Goal: Task Accomplishment & Management: Manage account settings

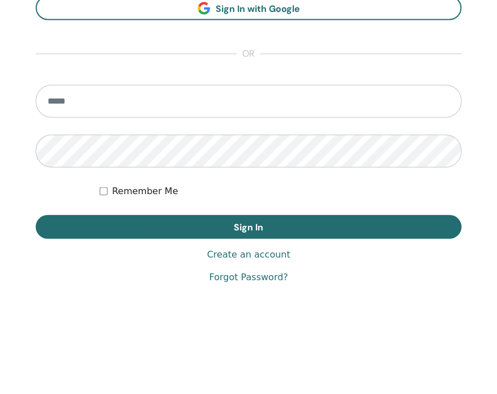
scroll to position [693, 0]
type input "**********"
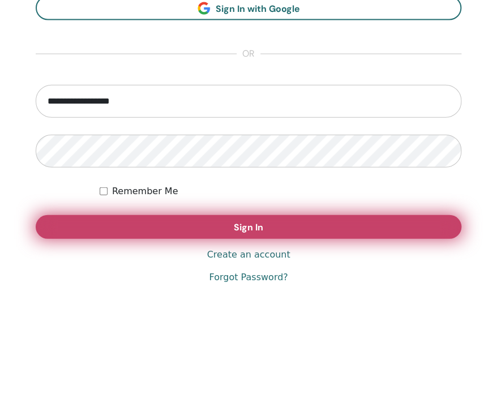
click at [210, 230] on button "Sign In" at bounding box center [249, 227] width 426 height 24
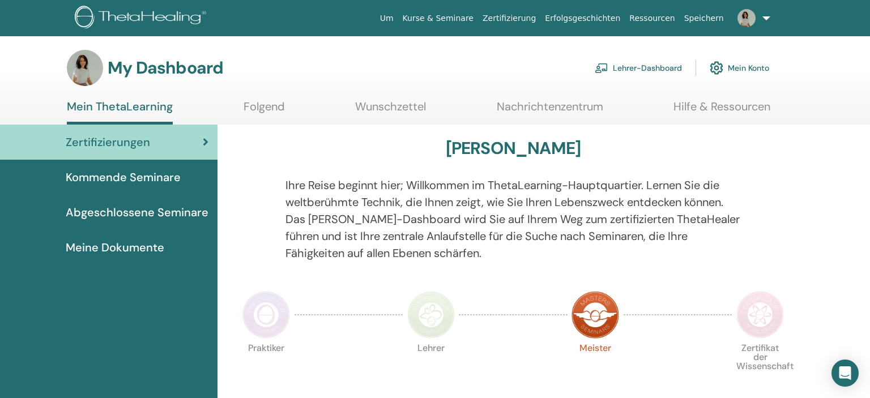
click at [632, 69] on link "Lehrer-Dashboard" at bounding box center [638, 68] width 87 height 25
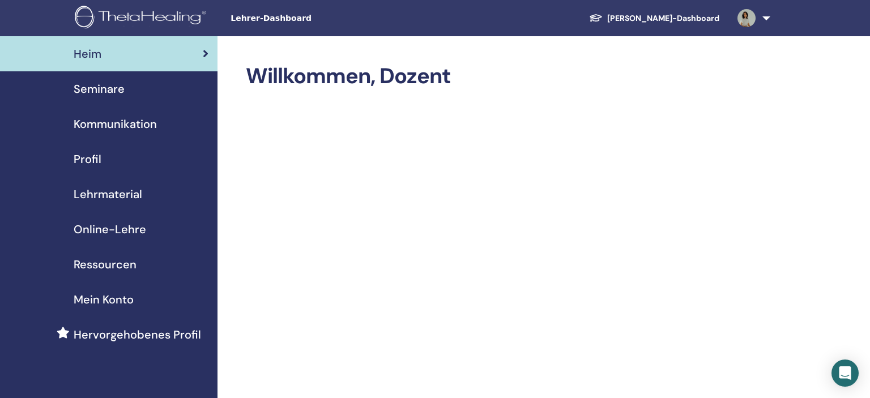
click at [114, 92] on span "Seminare" at bounding box center [99, 88] width 51 height 17
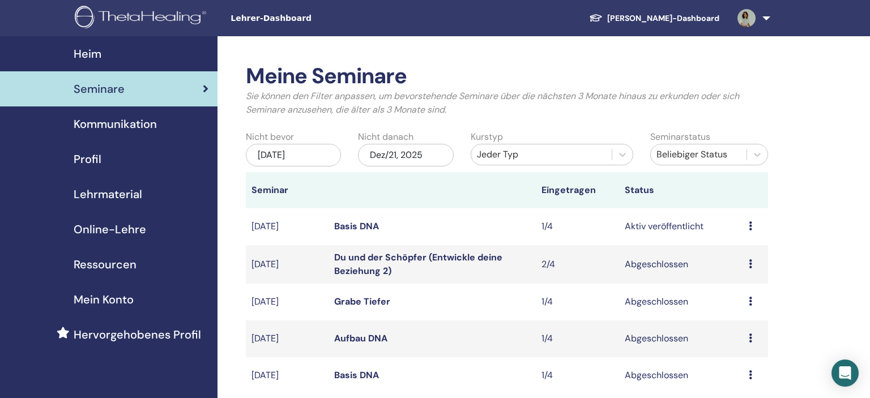
click at [373, 228] on link "Basis DNA" at bounding box center [356, 226] width 45 height 12
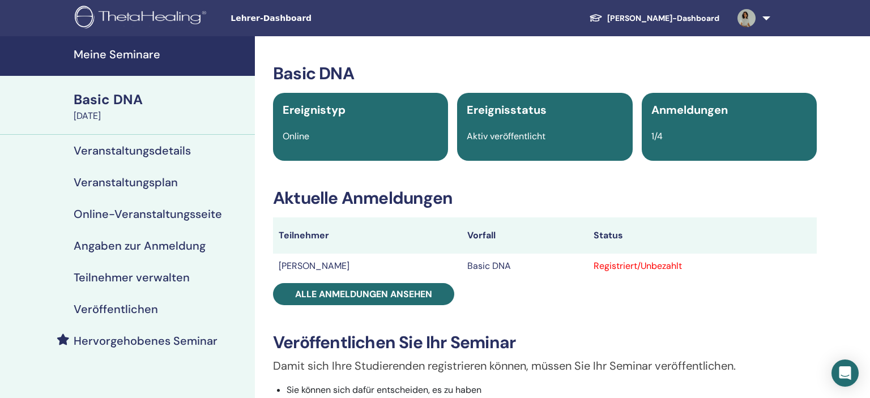
click at [185, 278] on h4 "Teilnehmer verwalten" at bounding box center [132, 278] width 116 height 14
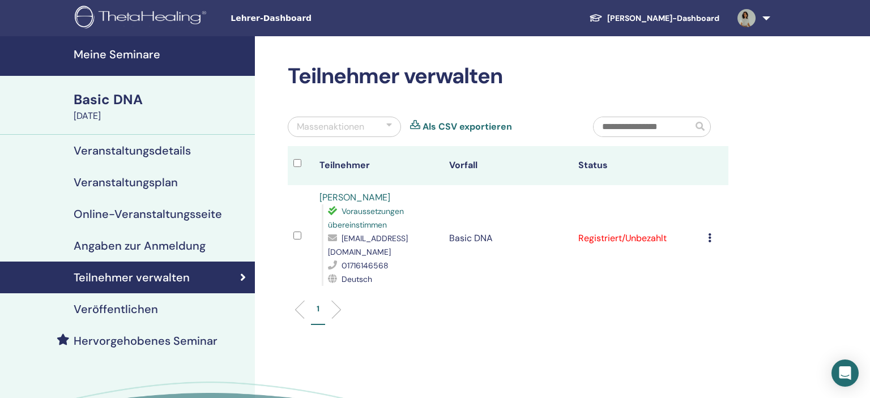
click at [712, 233] on icon at bounding box center [709, 237] width 3 height 9
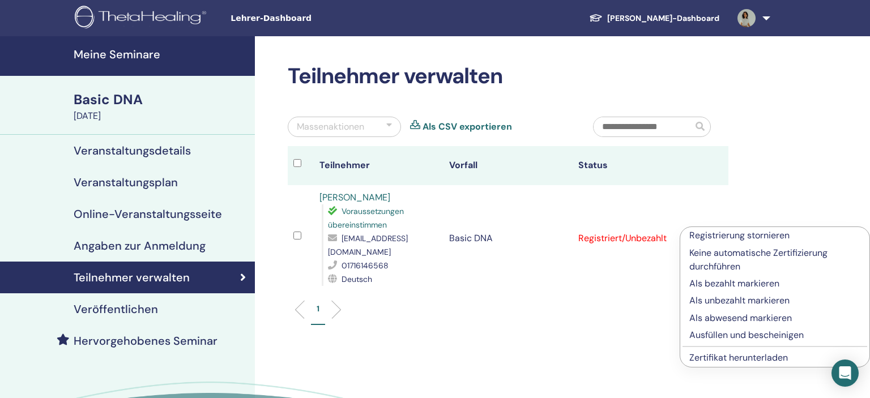
click at [731, 286] on p "Als bezahlt markieren" at bounding box center [775, 284] width 171 height 14
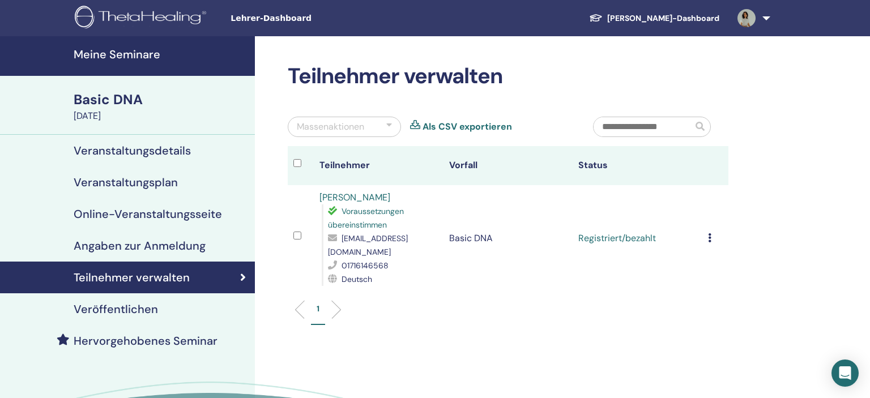
click at [712, 233] on icon at bounding box center [709, 237] width 3 height 9
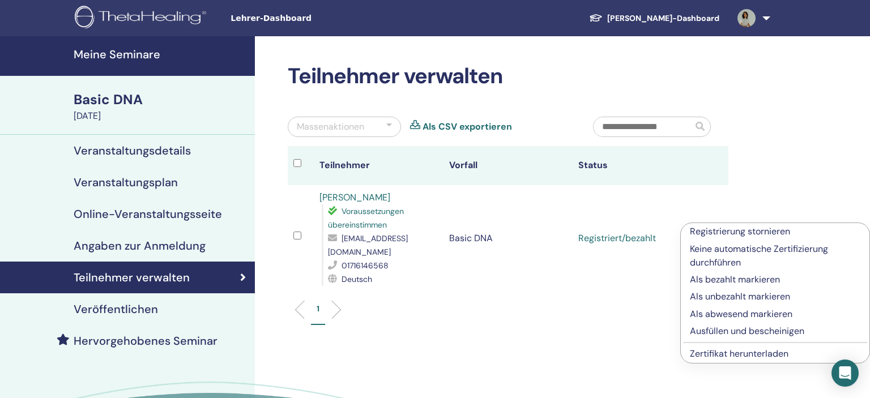
click at [731, 331] on p "Ausfüllen und bescheinigen" at bounding box center [775, 332] width 171 height 14
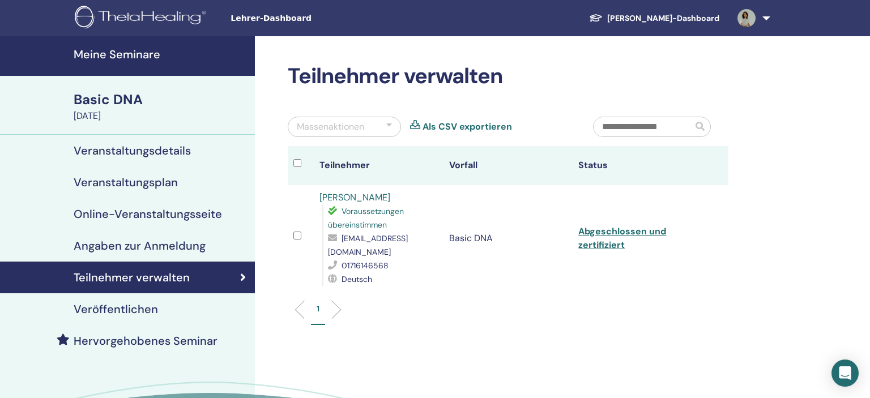
click at [765, 15] on link at bounding box center [752, 18] width 46 height 36
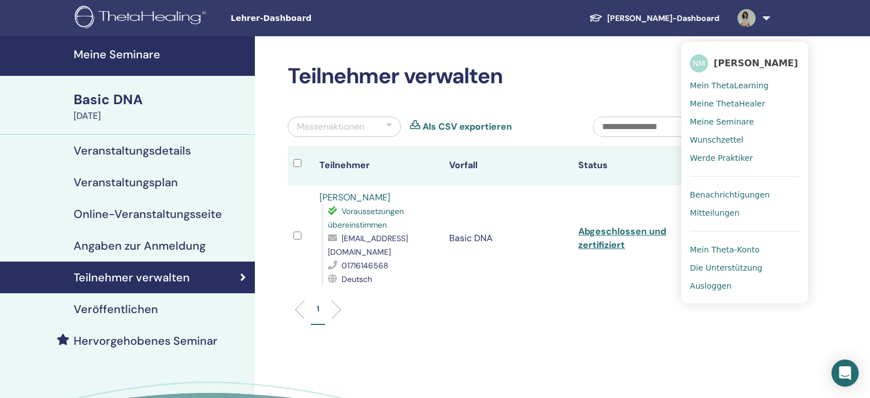
click at [708, 287] on span "Ausloggen" at bounding box center [710, 286] width 41 height 10
